Goal: Task Accomplishment & Management: Use online tool/utility

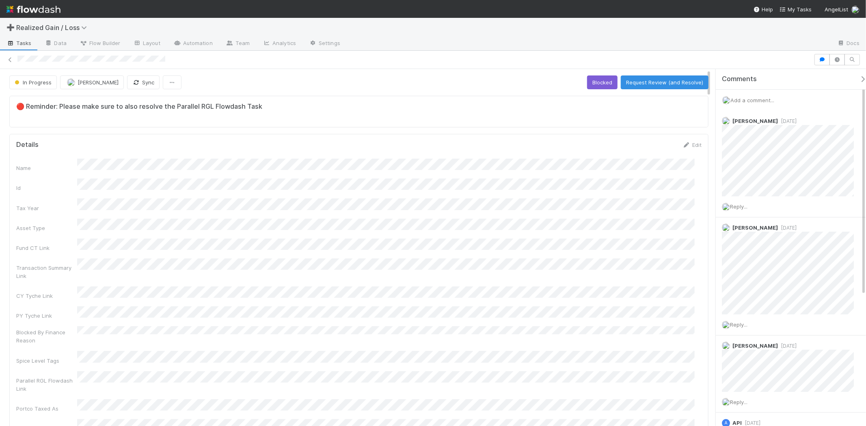
click at [757, 96] on div "Add a comment..." at bounding box center [794, 100] width 157 height 21
click at [757, 98] on span "Add a comment..." at bounding box center [752, 100] width 44 height 6
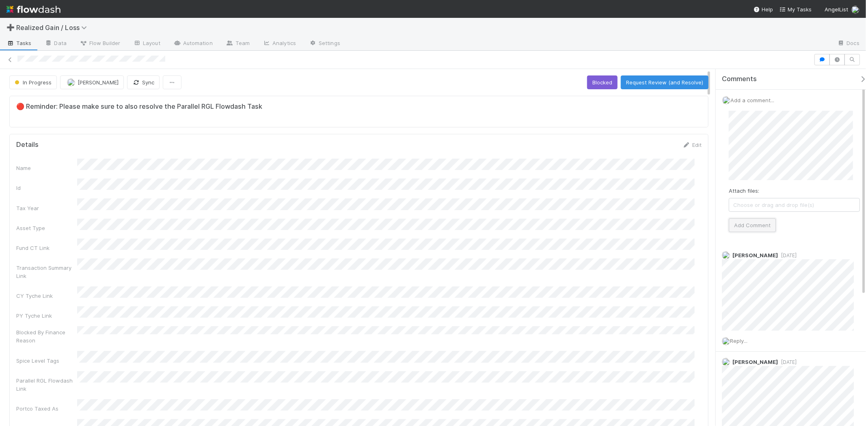
click at [762, 221] on button "Add Comment" at bounding box center [752, 225] width 47 height 14
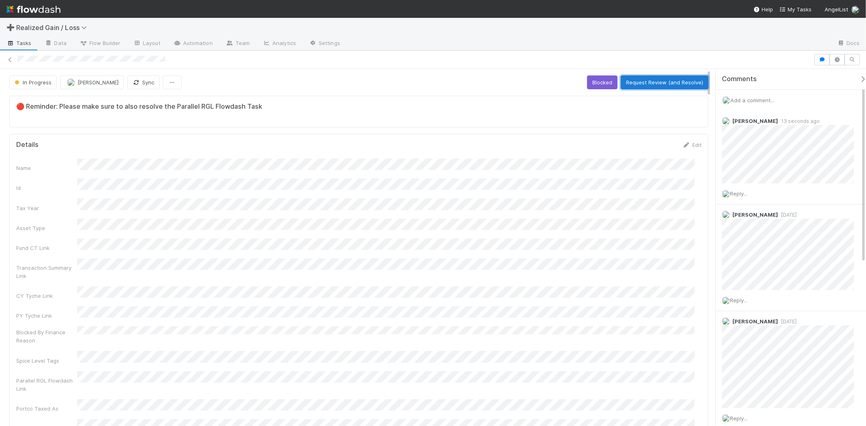
click at [644, 84] on button "Request Review (and Resolve)" at bounding box center [665, 83] width 88 height 14
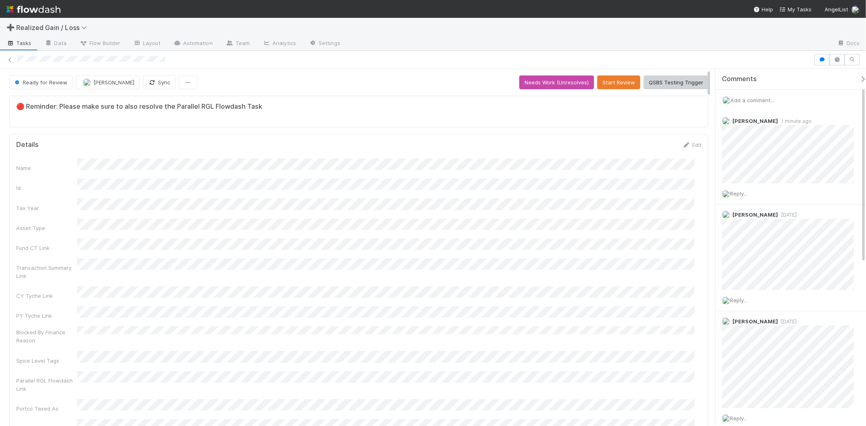
click at [369, 126] on div "🔴 Reminder: Please make sure to also resolve the Parallel RGL Flowdash Task" at bounding box center [358, 112] width 699 height 32
click at [11, 59] on icon at bounding box center [10, 59] width 8 height 5
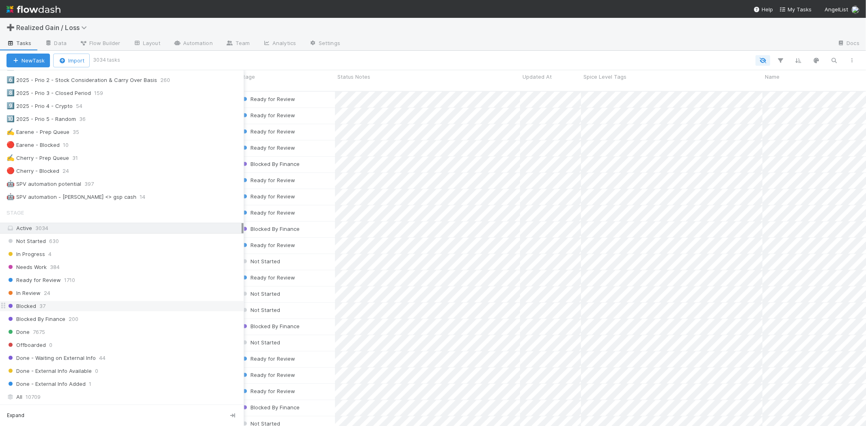
scroll to position [496, 0]
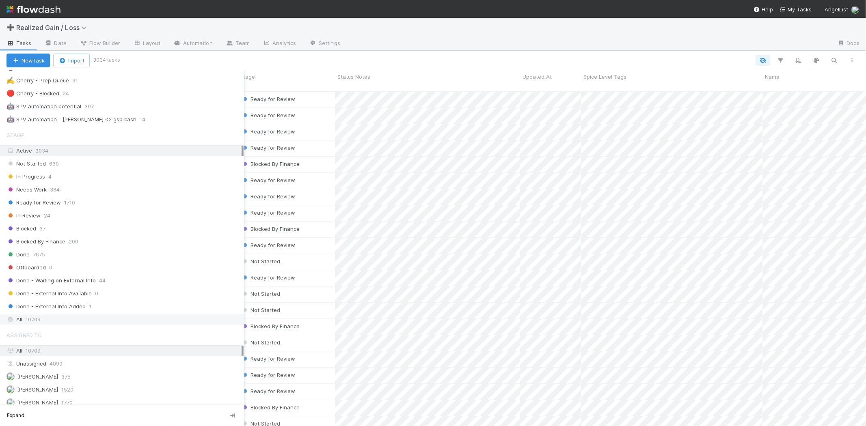
click at [38, 322] on span "10709" at bounding box center [33, 320] width 15 height 10
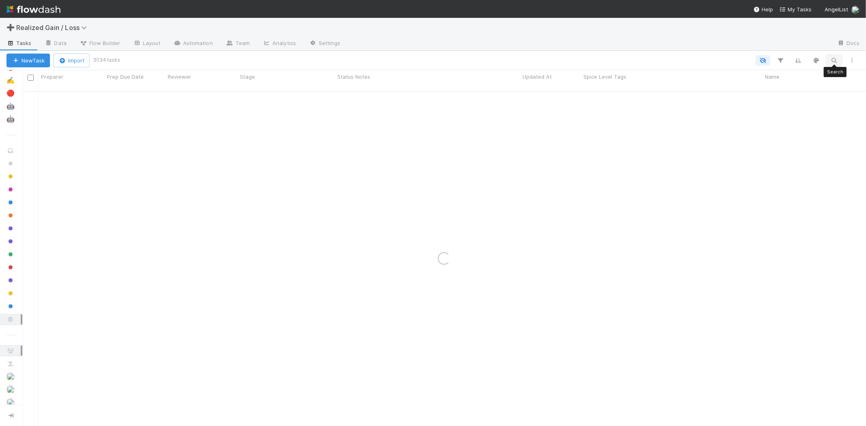
click at [839, 59] on button "button" at bounding box center [834, 60] width 15 height 11
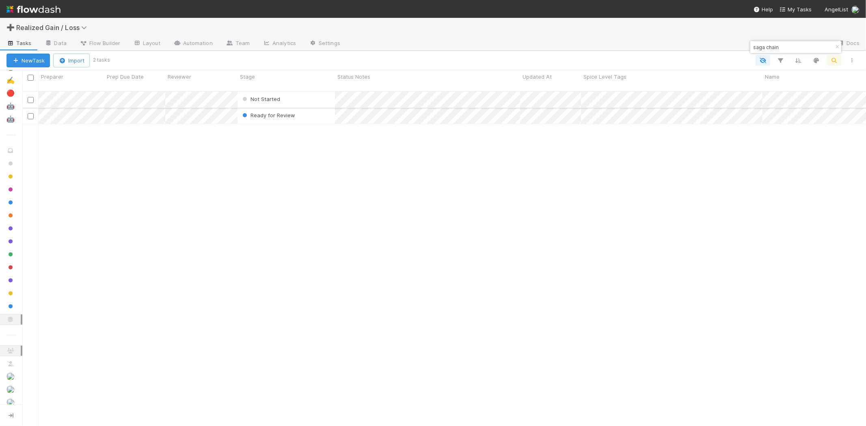
type input "saga chain"
click at [311, 95] on div "Not Started" at bounding box center [285, 100] width 97 height 16
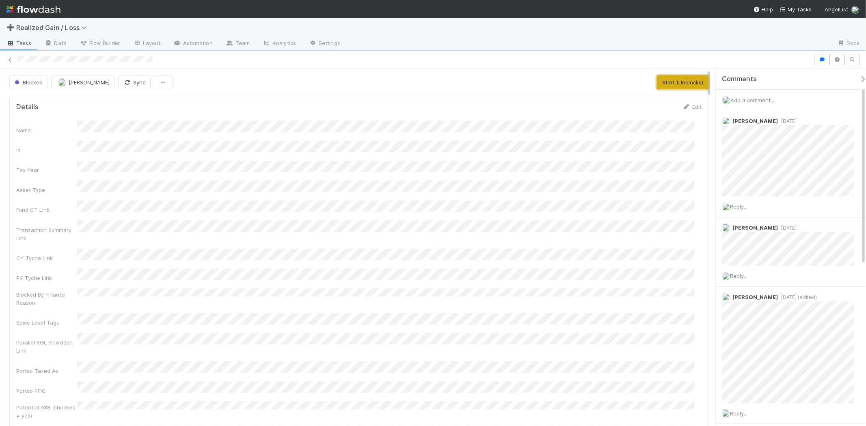
click at [666, 76] on button "Start (Unblocks)" at bounding box center [683, 83] width 52 height 14
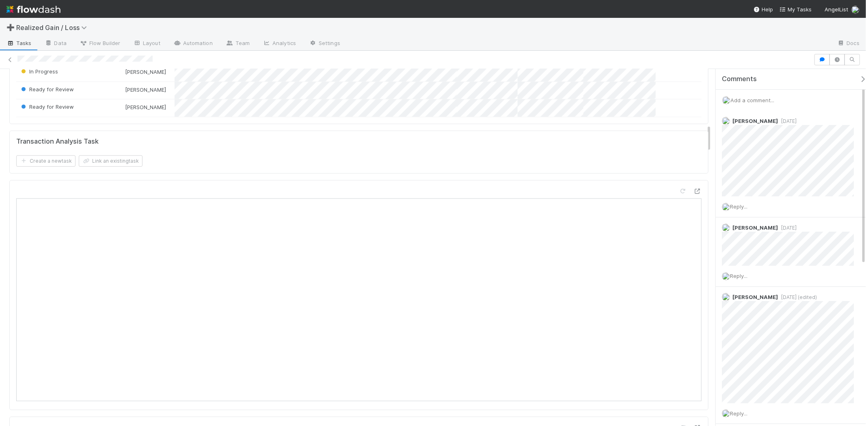
scroll to position [721, 0]
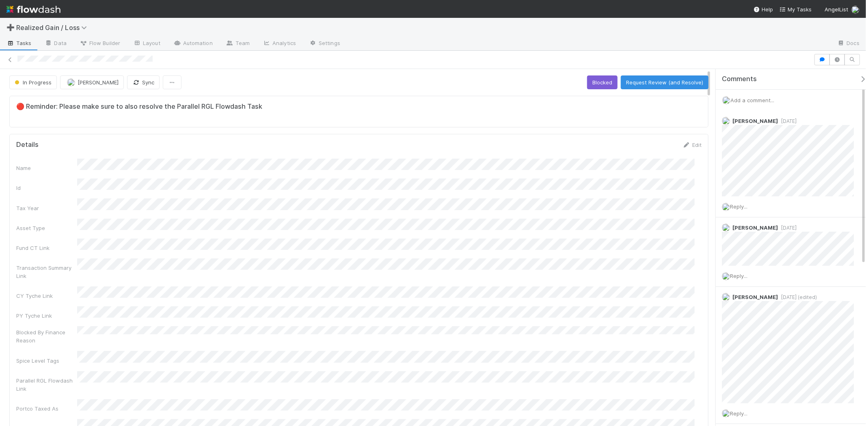
click at [742, 100] on span "Add a comment..." at bounding box center [752, 100] width 44 height 6
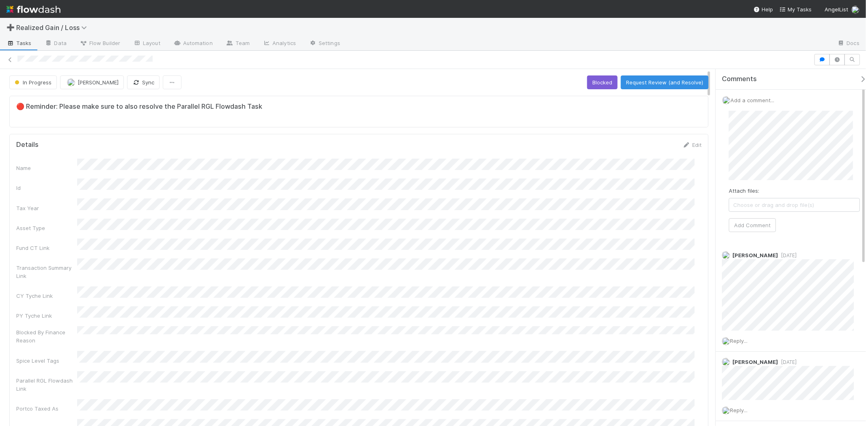
click at [744, 217] on div "Attach files: Choose or drag and drop file(s) Add Comment" at bounding box center [794, 171] width 131 height 121
click at [748, 222] on button "Add Comment" at bounding box center [752, 225] width 47 height 14
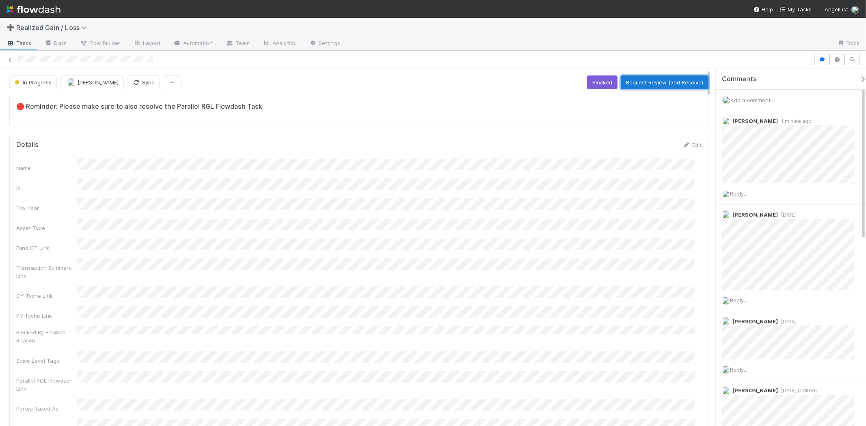
click at [643, 84] on button "Request Review (and Resolve)" at bounding box center [665, 83] width 88 height 14
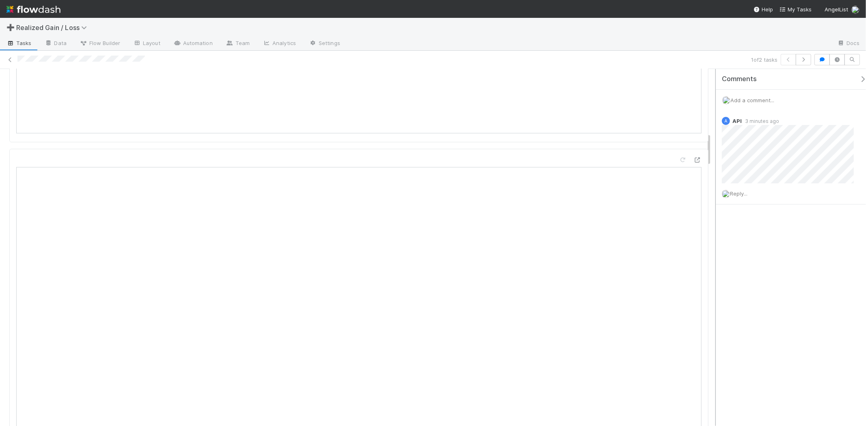
scroll to position [676, 0]
click at [766, 101] on span "Add a comment..." at bounding box center [752, 100] width 44 height 6
click at [745, 221] on button "Add Comment" at bounding box center [752, 225] width 47 height 14
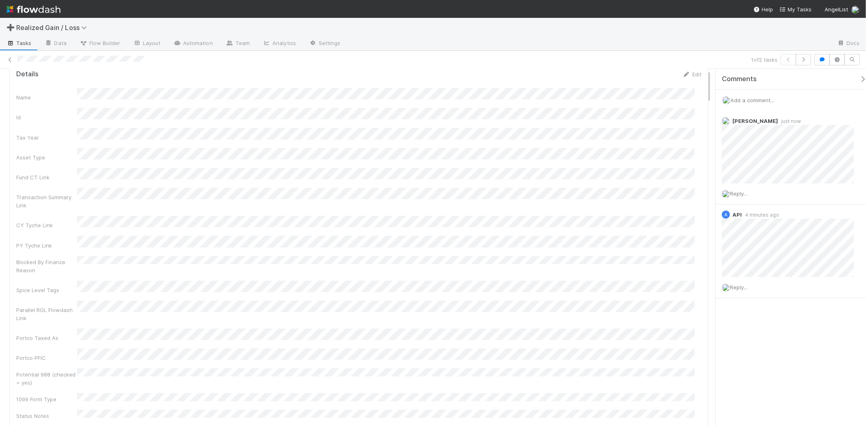
scroll to position [0, 0]
click at [596, 82] on button "Start" at bounding box center [598, 83] width 23 height 14
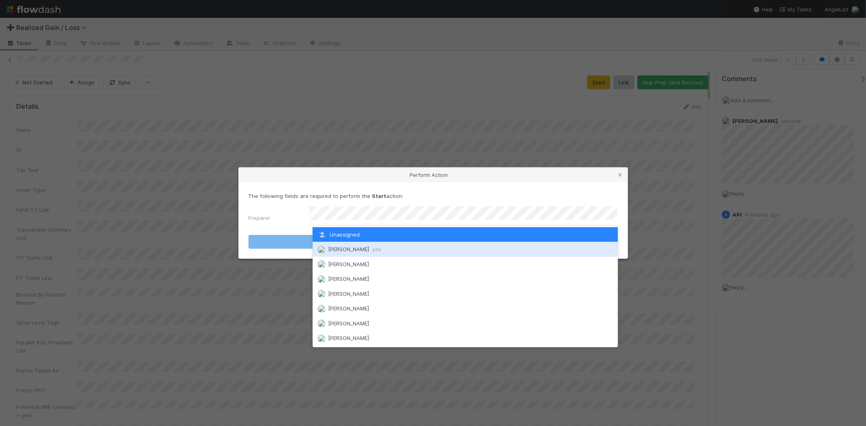
click at [420, 249] on div "[PERSON_NAME] you" at bounding box center [465, 249] width 305 height 15
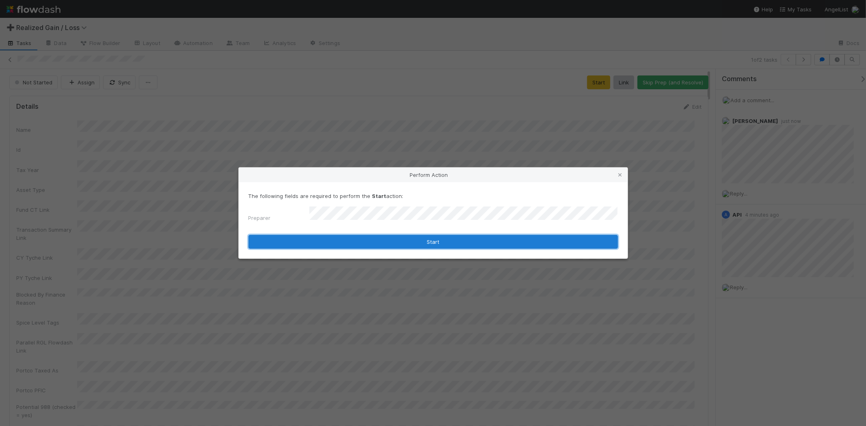
click at [428, 244] on button "Start" at bounding box center [432, 242] width 369 height 14
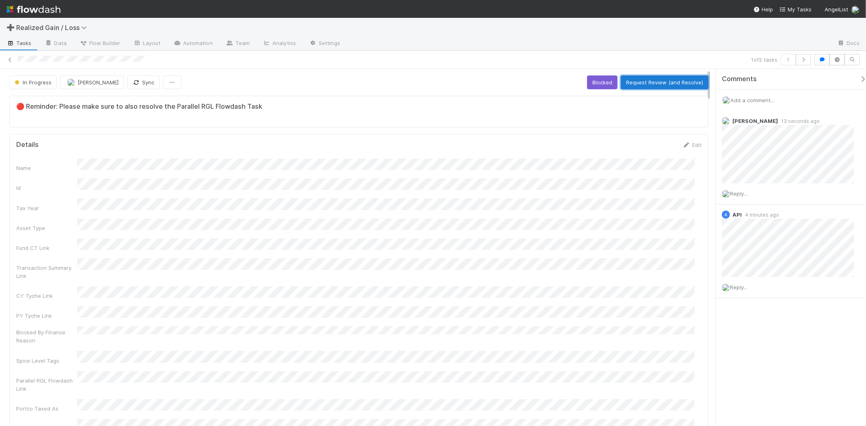
click at [649, 84] on button "Request Review (and Resolve)" at bounding box center [665, 83] width 88 height 14
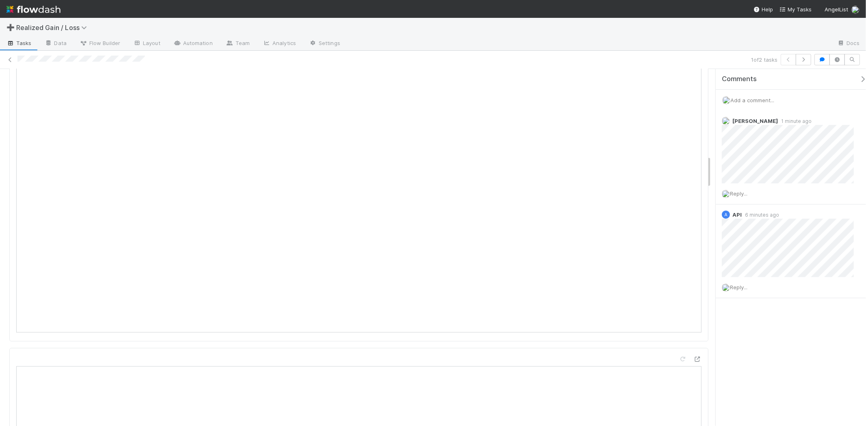
scroll to position [947, 0]
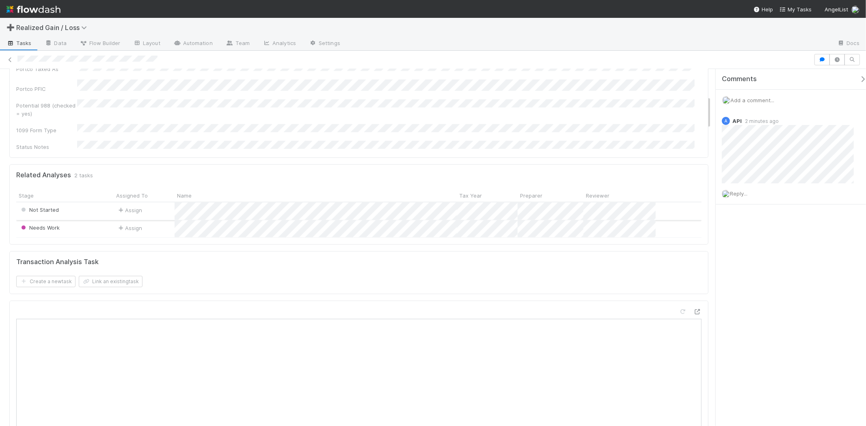
scroll to position [360, 0]
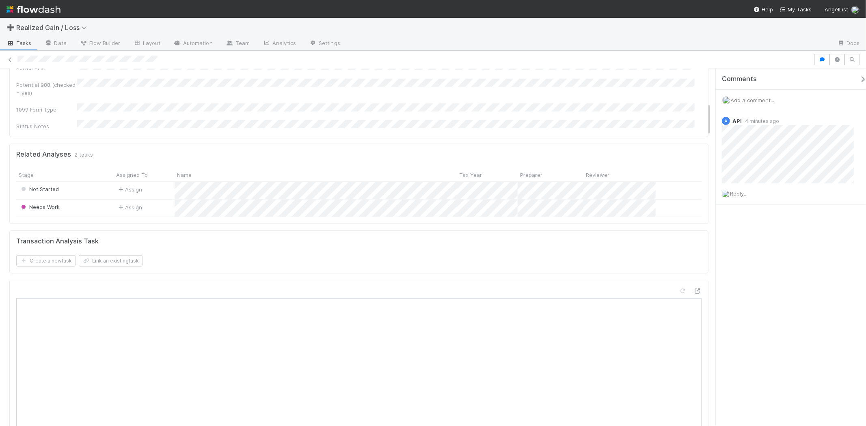
click at [742, 101] on span "Add a comment..." at bounding box center [752, 100] width 44 height 6
click at [740, 233] on div "Attach files: Choose or drag and drop file(s) Add Comment" at bounding box center [794, 171] width 144 height 134
click at [741, 225] on button "Add Comment" at bounding box center [752, 225] width 47 height 14
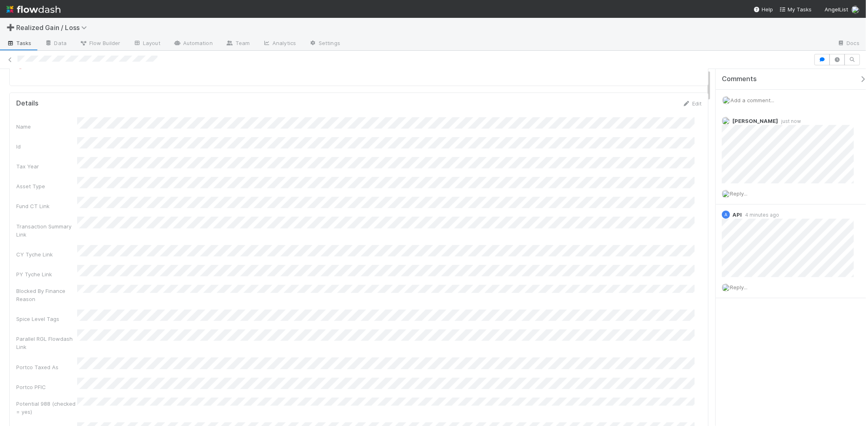
scroll to position [0, 0]
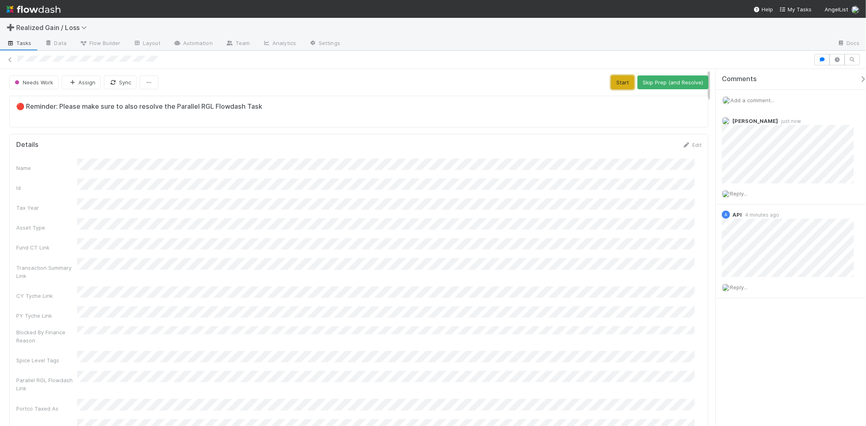
click at [611, 86] on button "Start" at bounding box center [622, 83] width 23 height 14
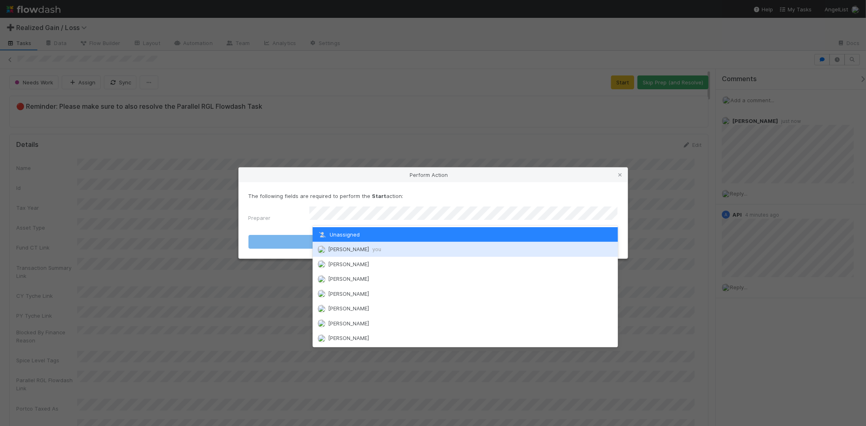
click at [429, 250] on div "Michael Binck you" at bounding box center [465, 249] width 305 height 15
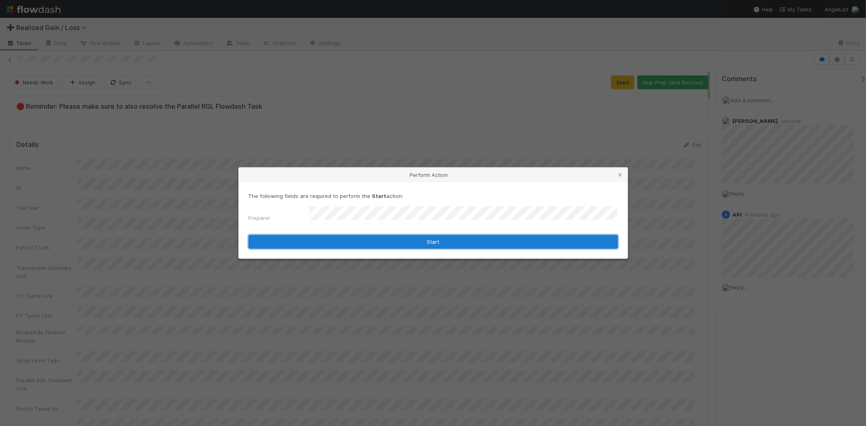
click at [429, 240] on button "Start" at bounding box center [432, 242] width 369 height 14
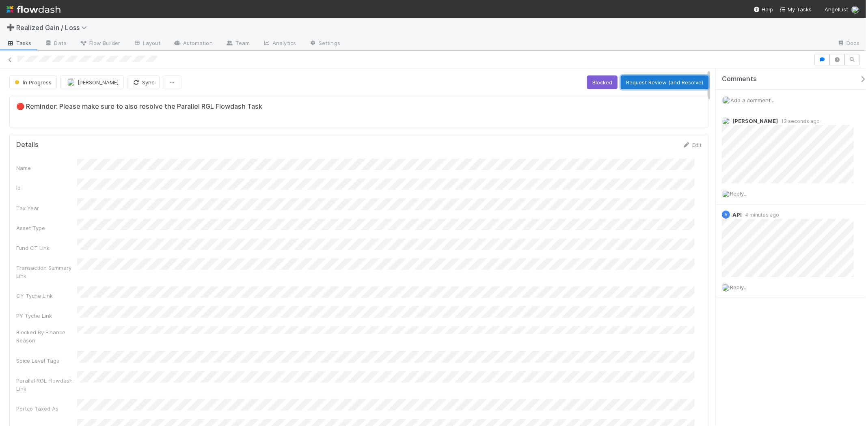
click at [632, 86] on button "Request Review (and Resolve)" at bounding box center [665, 83] width 88 height 14
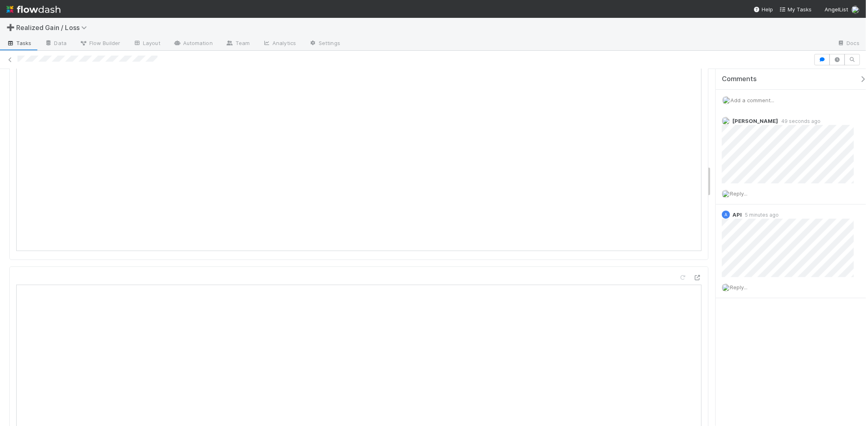
scroll to position [1037, 0]
